Goal: Entertainment & Leisure: Consume media (video, audio)

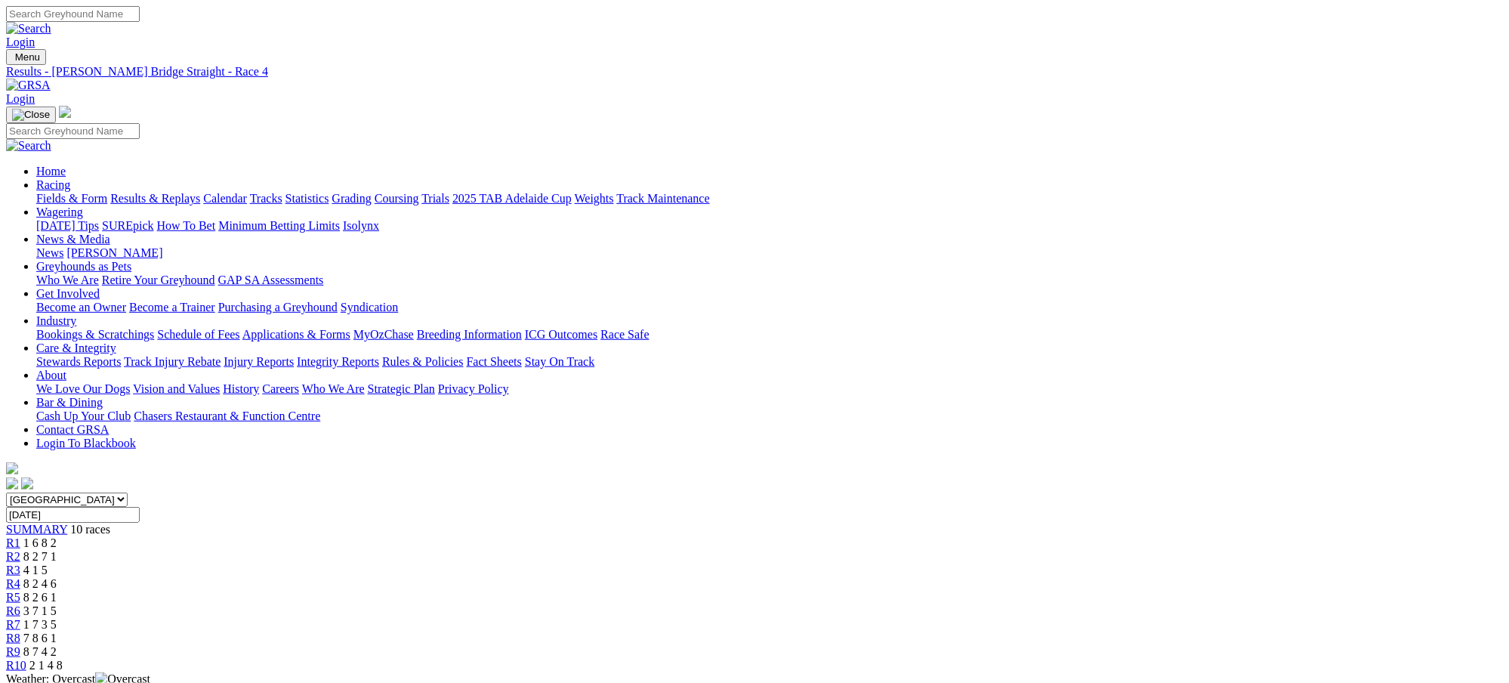
click at [57, 591] on span "8 2 6 1" at bounding box center [39, 597] width 33 height 13
